Goal: Navigation & Orientation: Find specific page/section

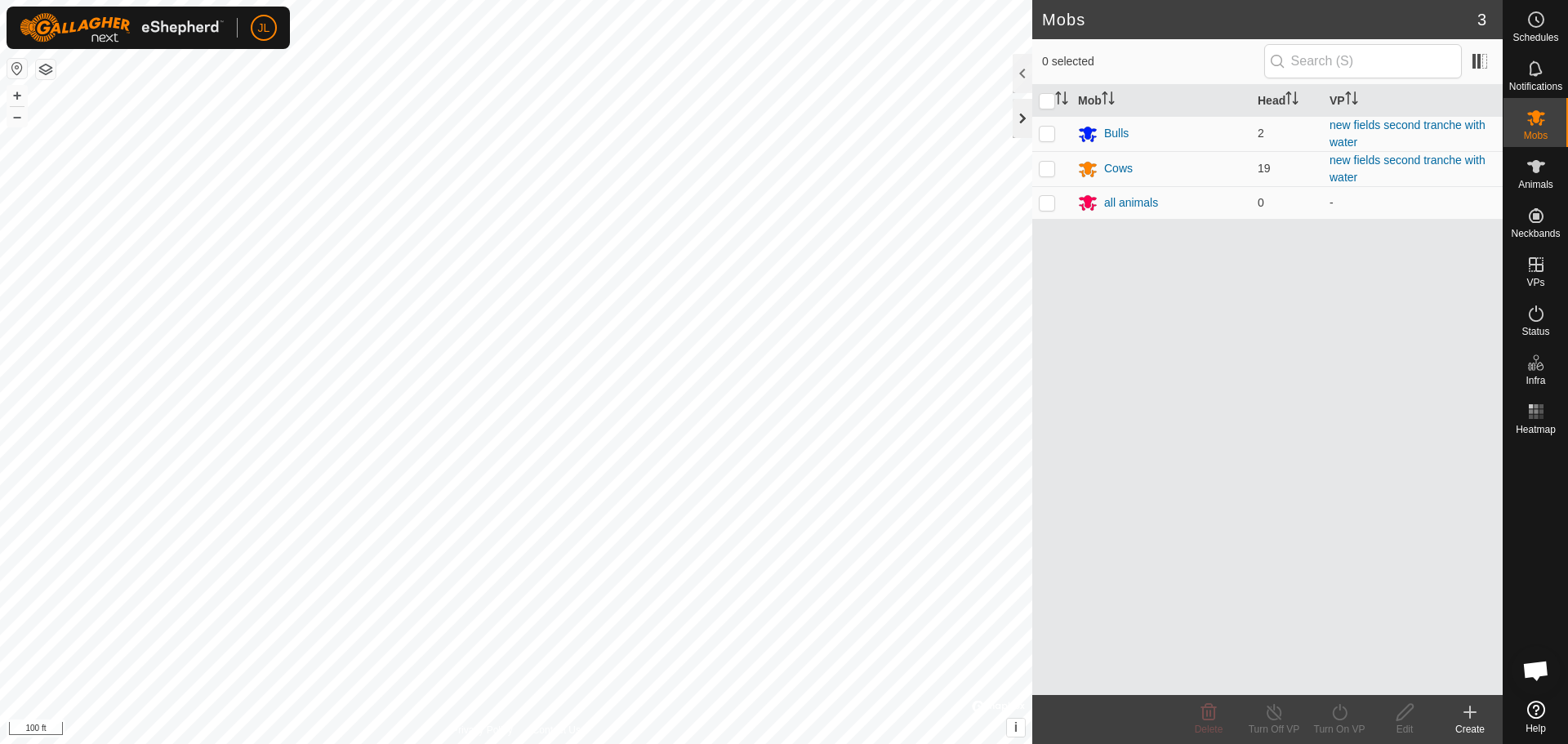
click at [1017, 108] on div at bounding box center [1023, 118] width 20 height 39
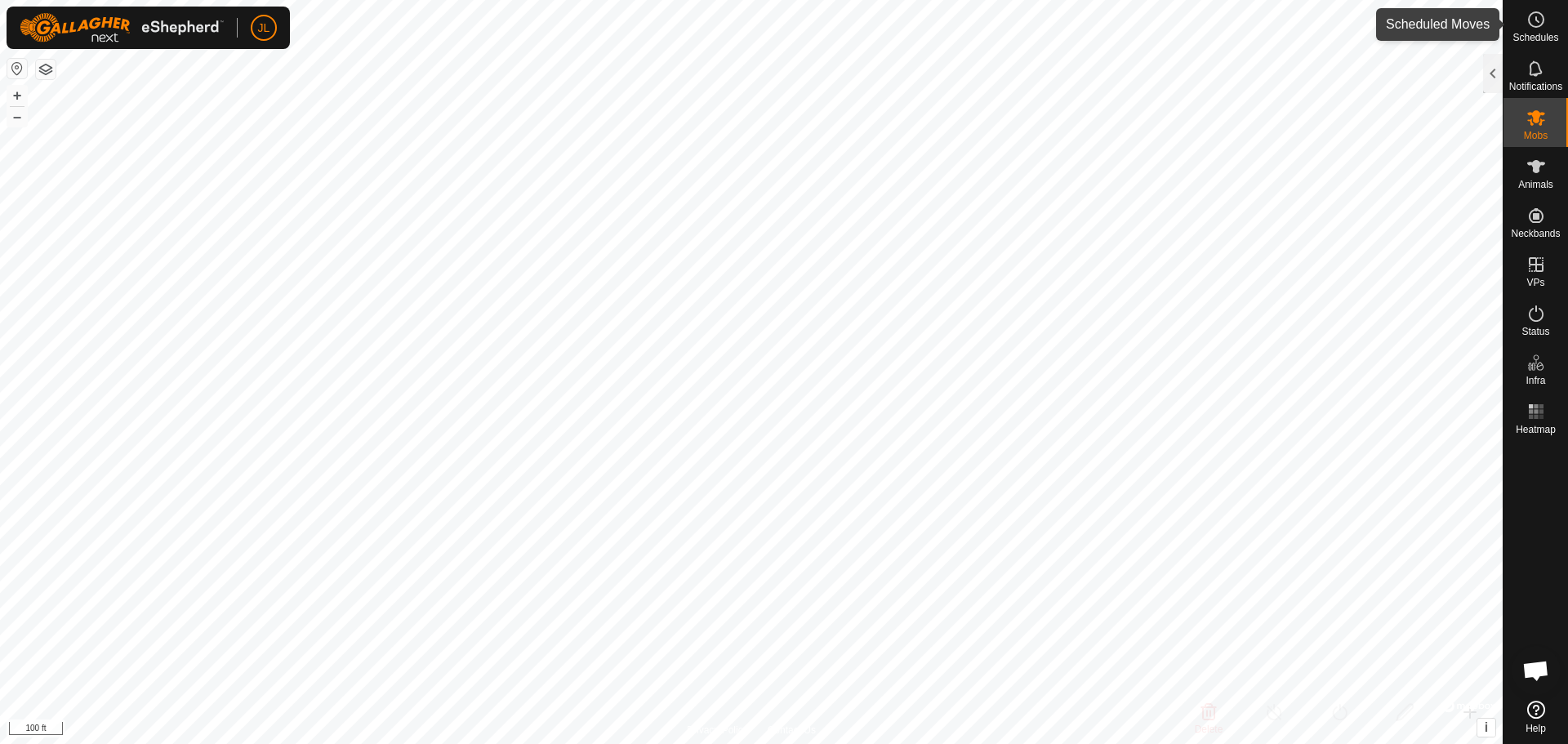
click at [1535, 22] on icon at bounding box center [1537, 20] width 20 height 20
click at [1545, 28] on icon at bounding box center [1537, 20] width 20 height 20
click at [1489, 74] on div at bounding box center [1493, 74] width 20 height 39
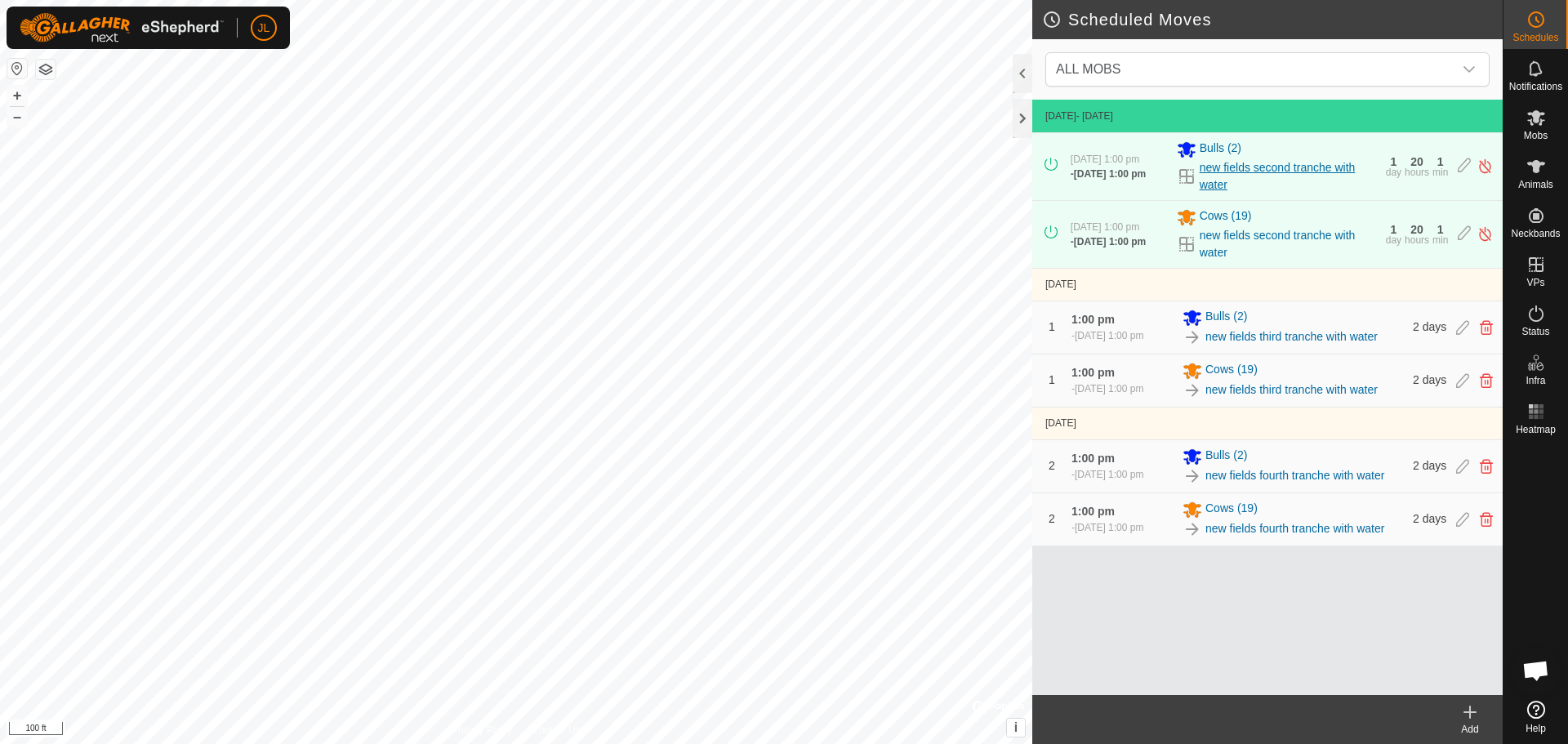
click at [1251, 185] on link "new fields second tranche with water" at bounding box center [1287, 176] width 176 height 34
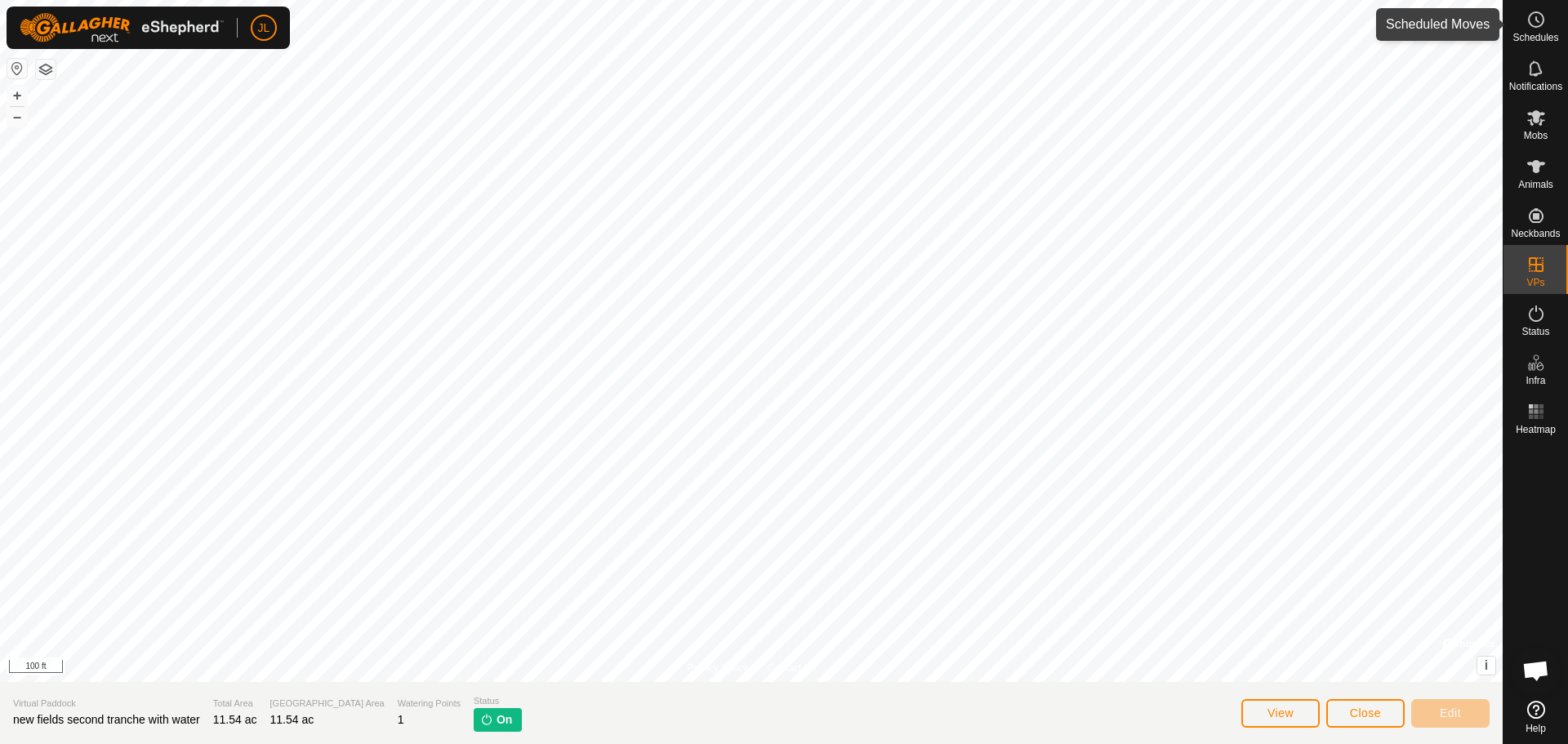
click at [1542, 12] on icon at bounding box center [1537, 20] width 20 height 20
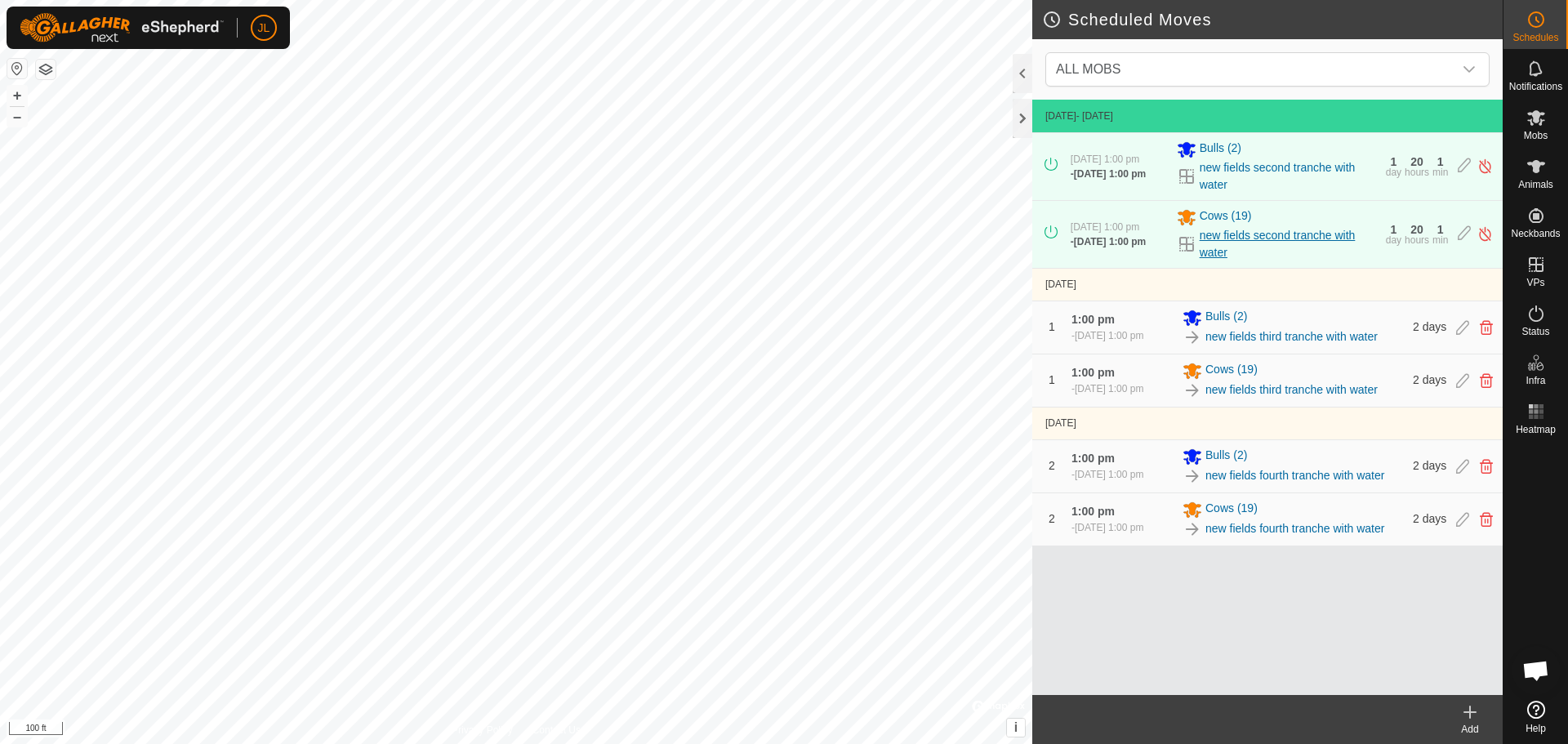
click at [1288, 242] on link "new fields second tranche with water" at bounding box center [1287, 244] width 176 height 34
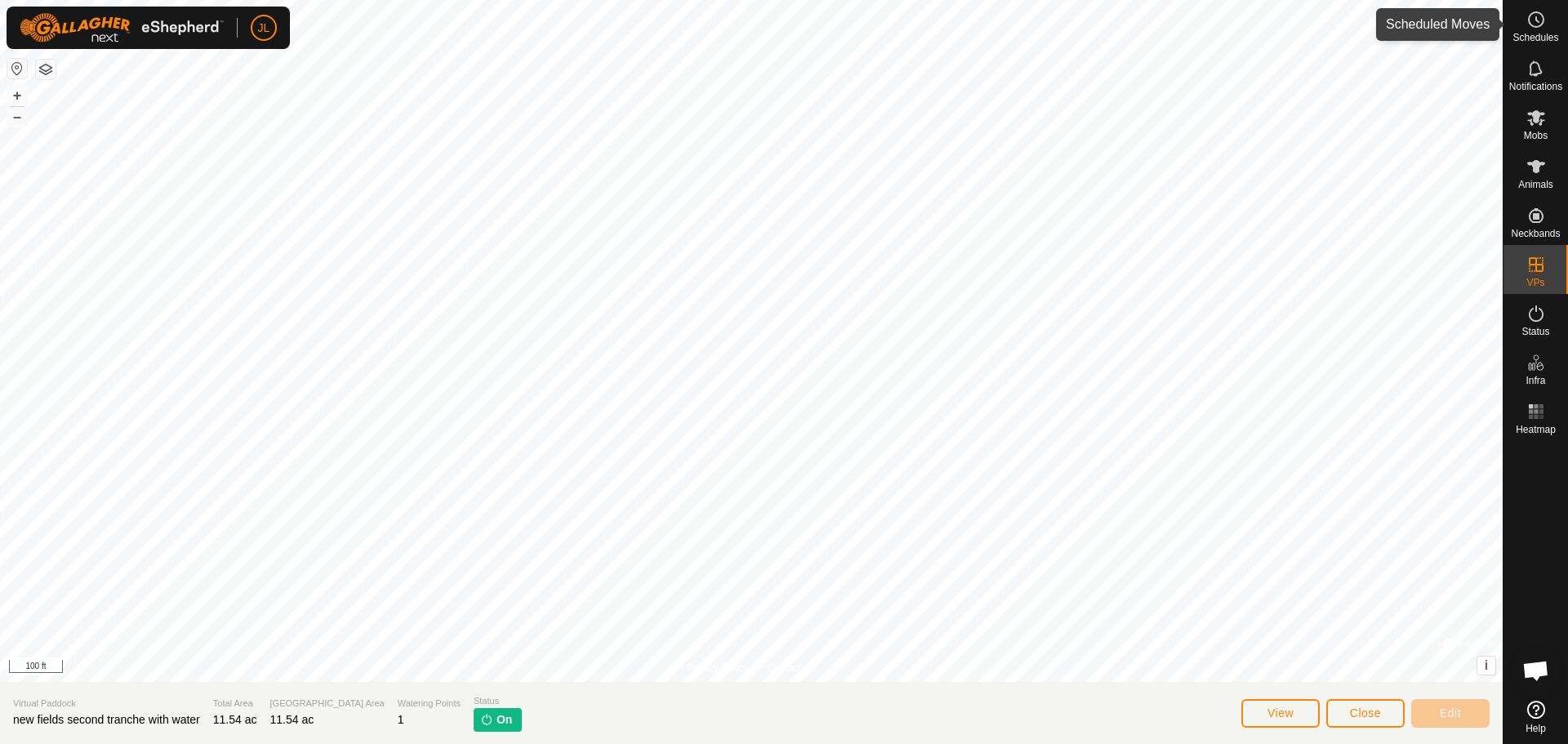
click at [1553, 24] on div "Schedules" at bounding box center [1537, 25] width 65 height 49
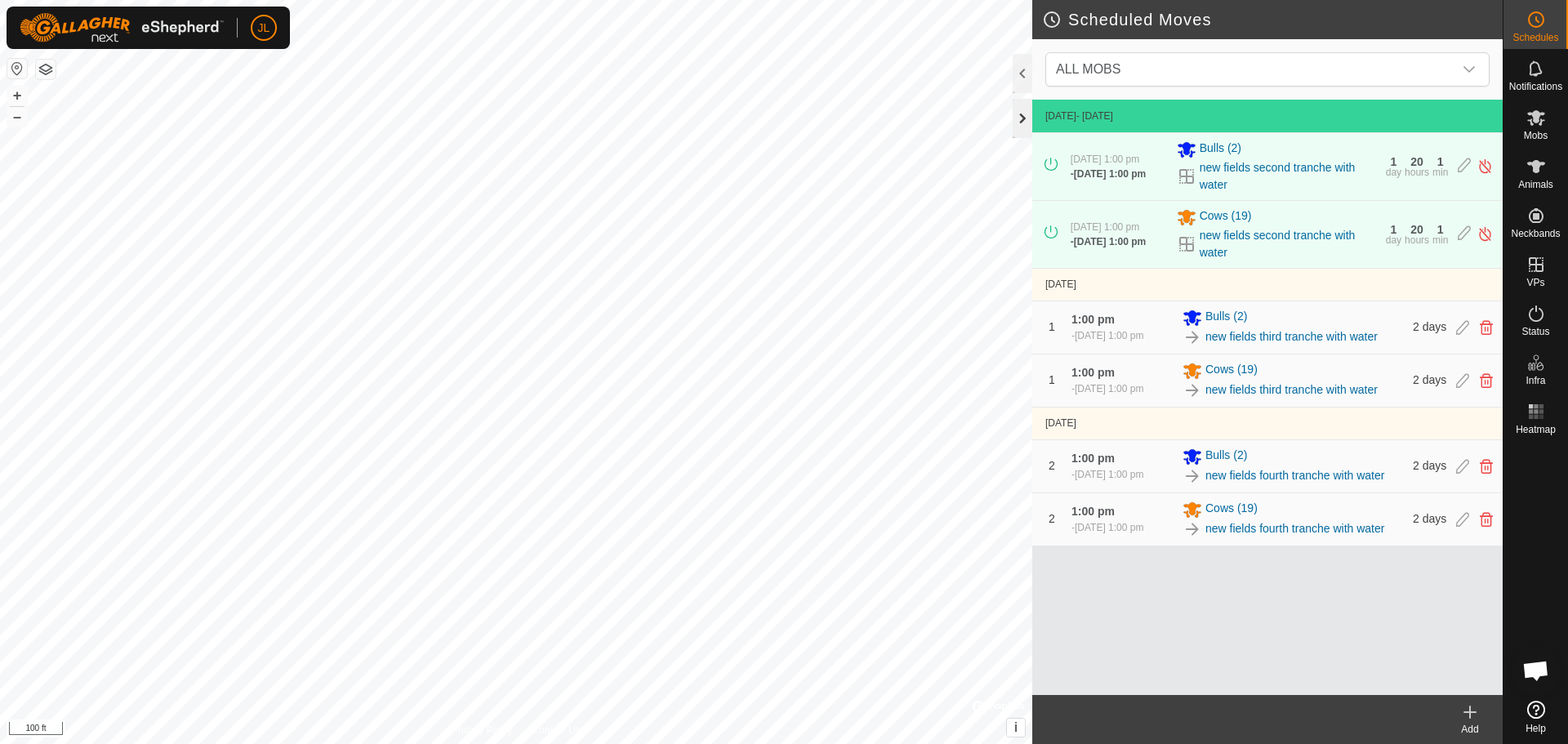
click at [1015, 121] on div at bounding box center [1023, 118] width 20 height 39
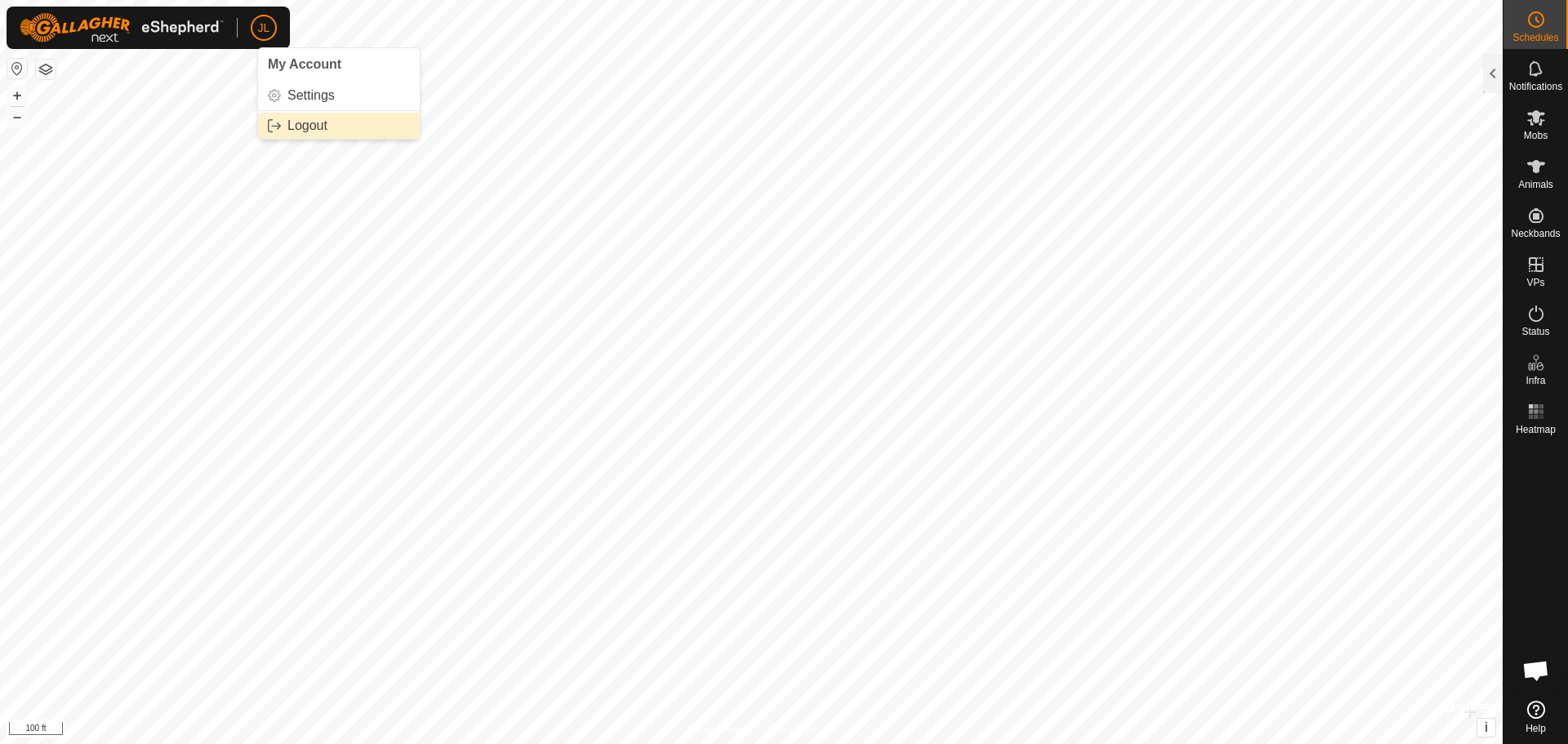
click at [295, 125] on link "Logout" at bounding box center [339, 126] width 161 height 27
